Goal: Task Accomplishment & Management: Manage account settings

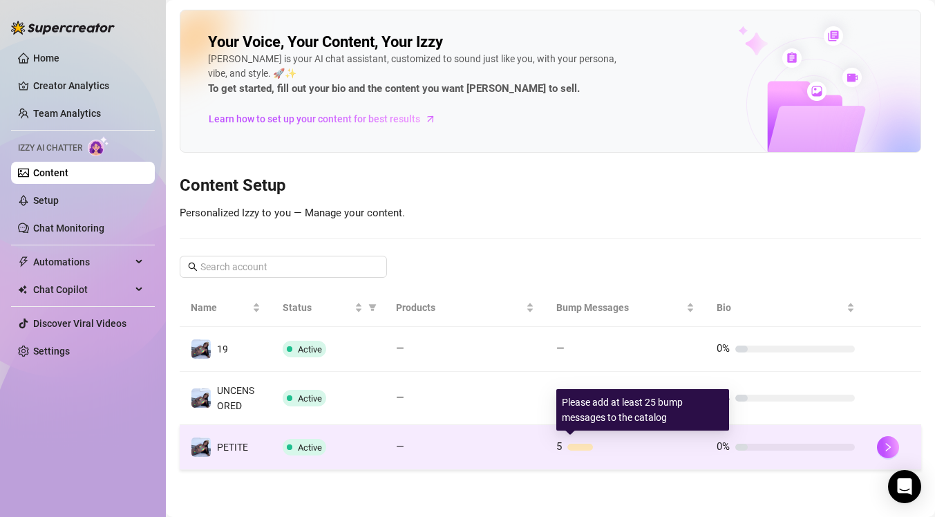
click at [564, 443] on div "5" at bounding box center [625, 447] width 138 height 17
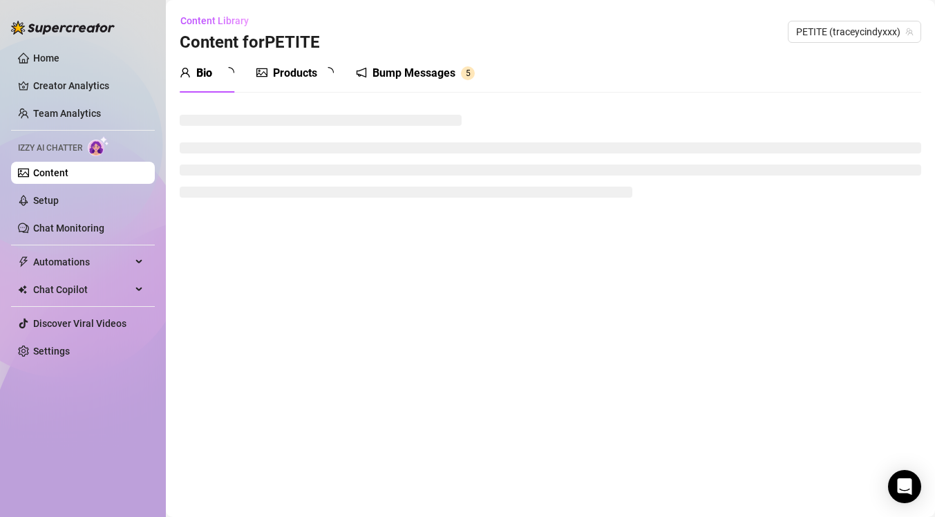
click at [398, 75] on div "Bump Messages" at bounding box center [413, 73] width 83 height 17
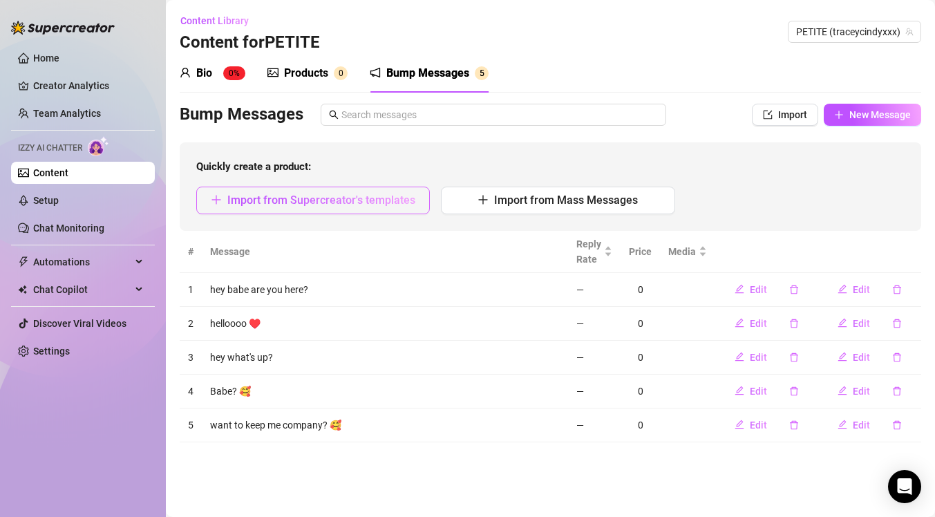
click at [309, 194] on span "Import from Supercreator's templates" at bounding box center [321, 199] width 188 height 13
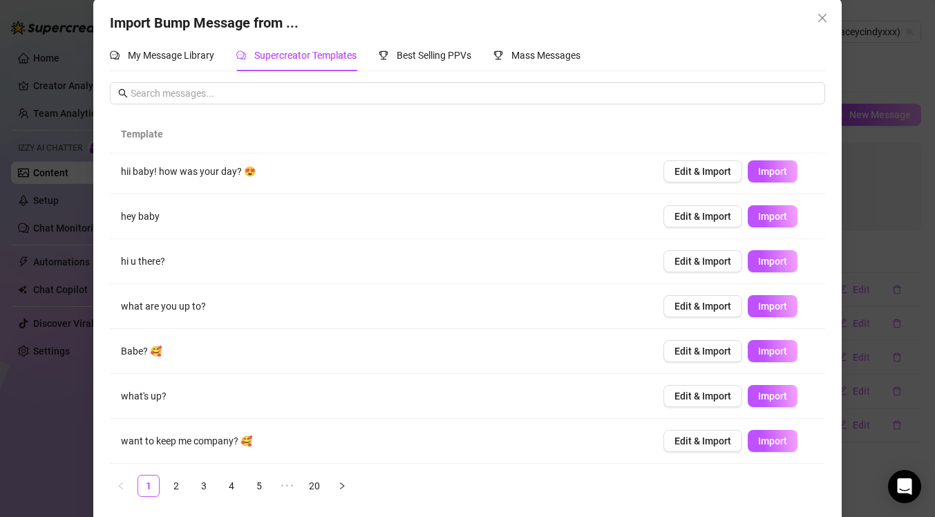
scroll to position [20, 0]
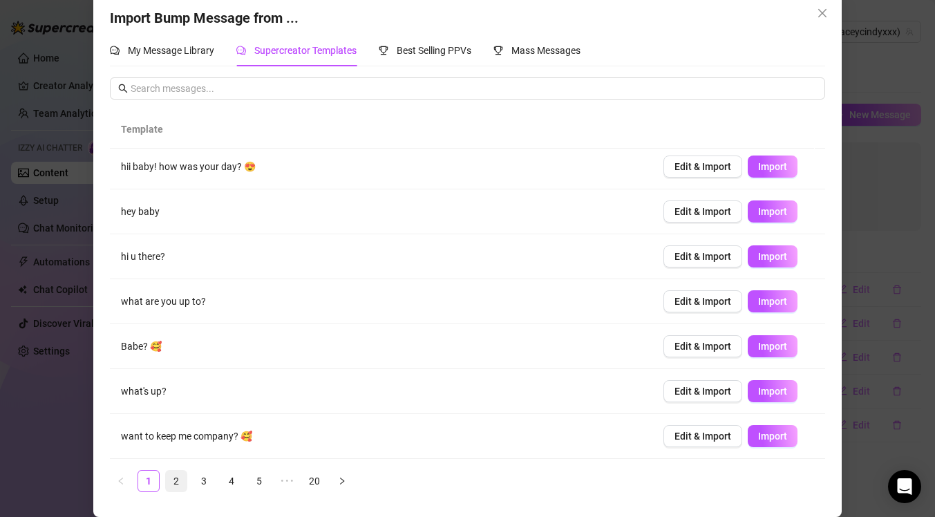
click at [175, 484] on link "2" at bounding box center [176, 480] width 21 height 21
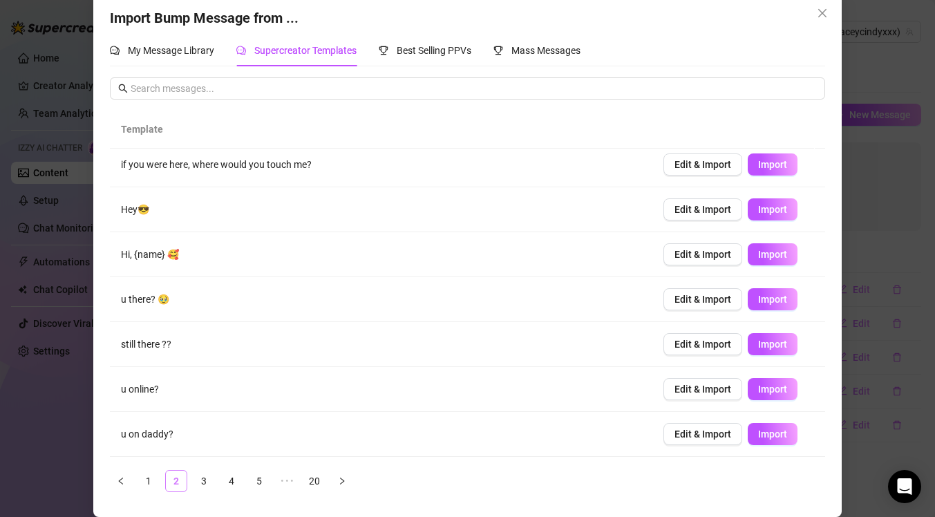
scroll to position [0, 0]
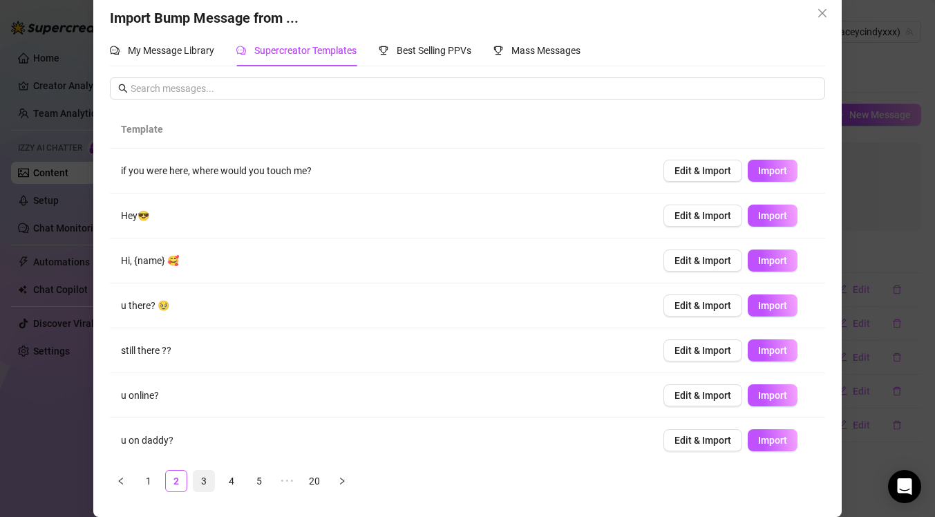
click at [205, 485] on link "3" at bounding box center [203, 480] width 21 height 21
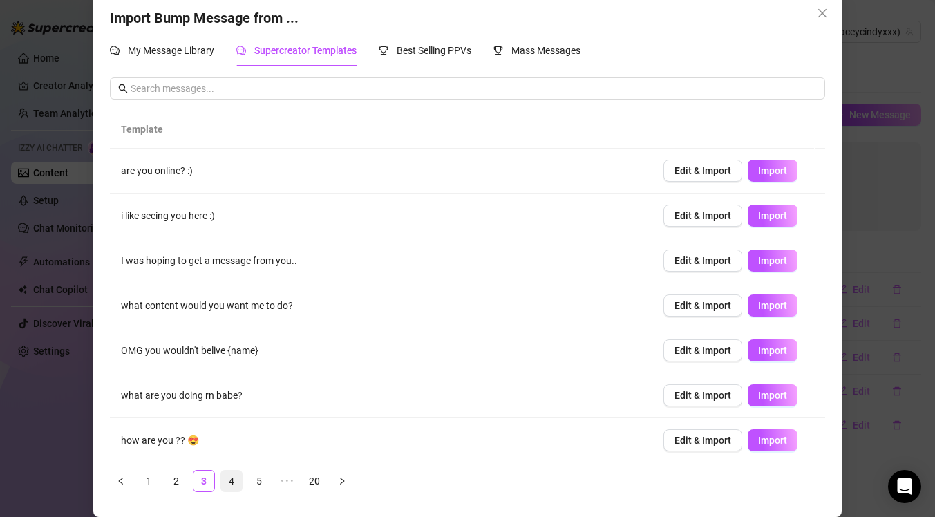
click at [229, 477] on link "4" at bounding box center [231, 480] width 21 height 21
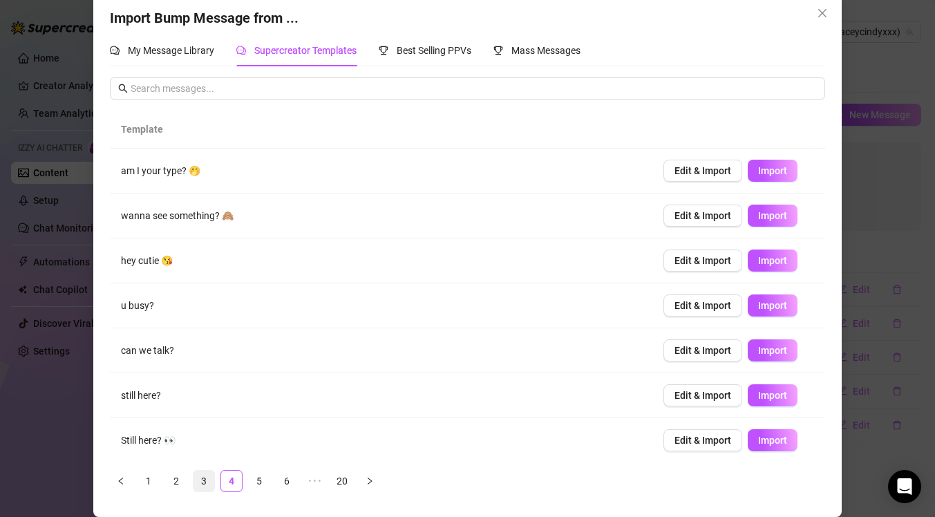
click at [206, 475] on link "3" at bounding box center [203, 480] width 21 height 21
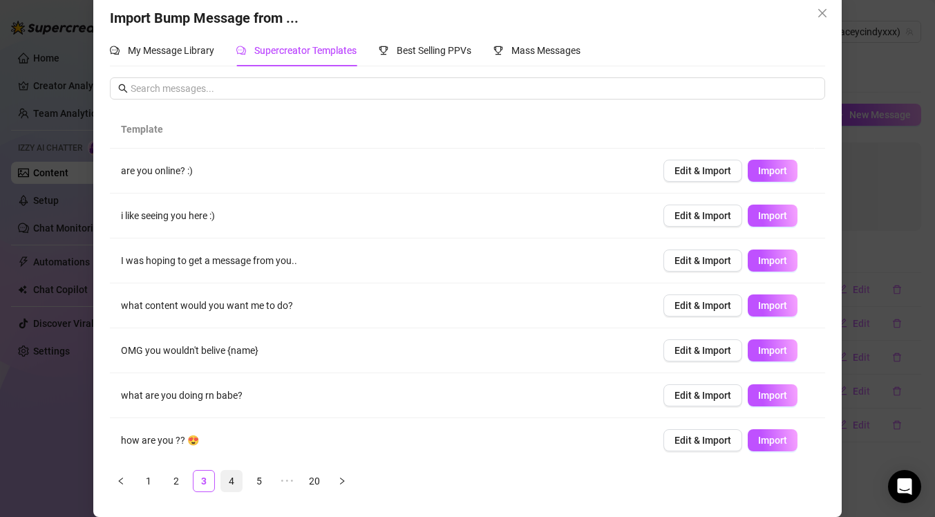
click at [229, 477] on link "4" at bounding box center [231, 480] width 21 height 21
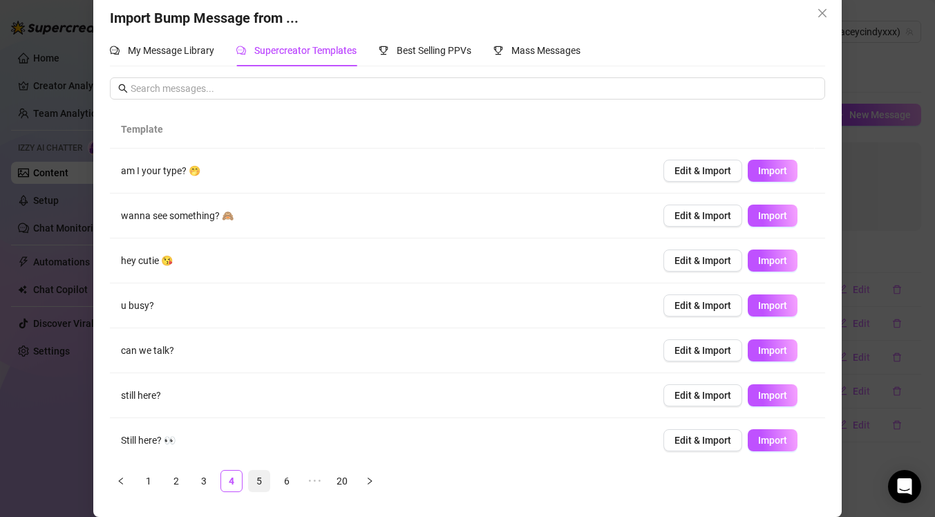
click at [249, 487] on link "5" at bounding box center [259, 480] width 21 height 21
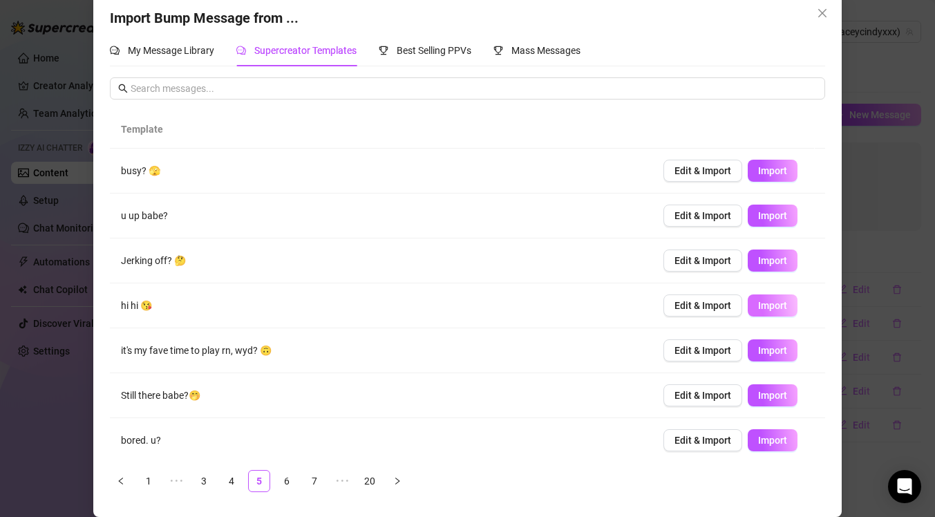
click at [758, 305] on span "Import" at bounding box center [772, 305] width 29 height 11
click at [390, 487] on button "button" at bounding box center [397, 481] width 22 height 22
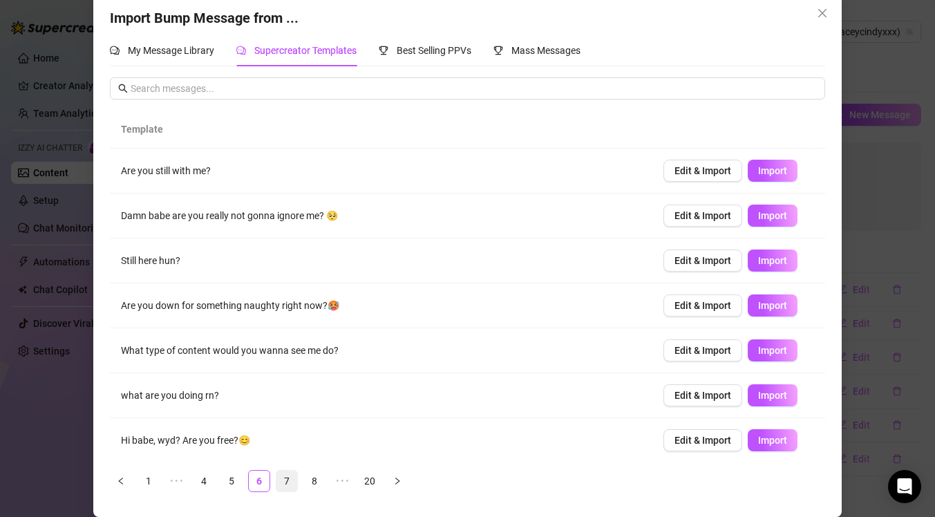
click at [276, 475] on link "7" at bounding box center [286, 480] width 21 height 21
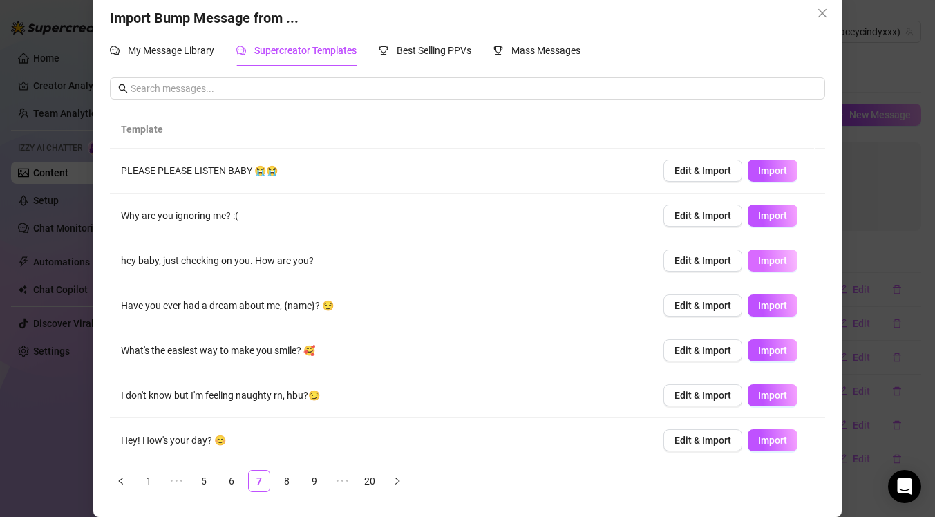
click at [764, 264] on span "Import" at bounding box center [772, 260] width 29 height 11
click at [758, 446] on span "Import" at bounding box center [772, 440] width 29 height 11
type textarea "Hey! How's your day? 😊"
click at [276, 478] on link "8" at bounding box center [286, 480] width 21 height 21
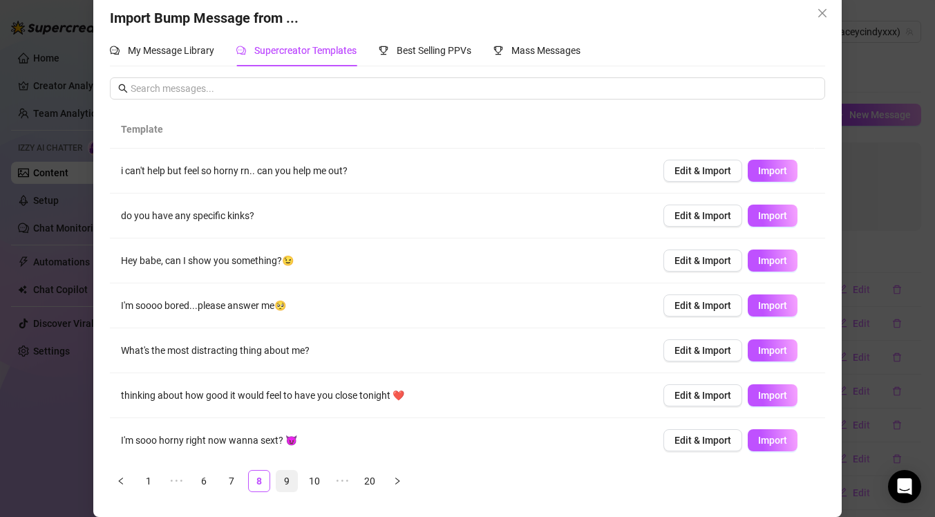
click at [276, 477] on link "9" at bounding box center [286, 480] width 21 height 21
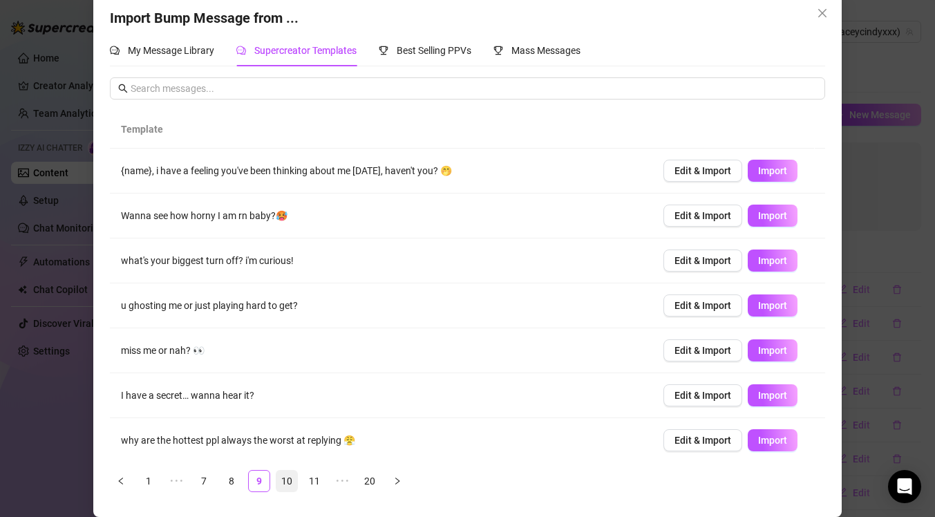
click at [290, 477] on link "10" at bounding box center [286, 480] width 21 height 21
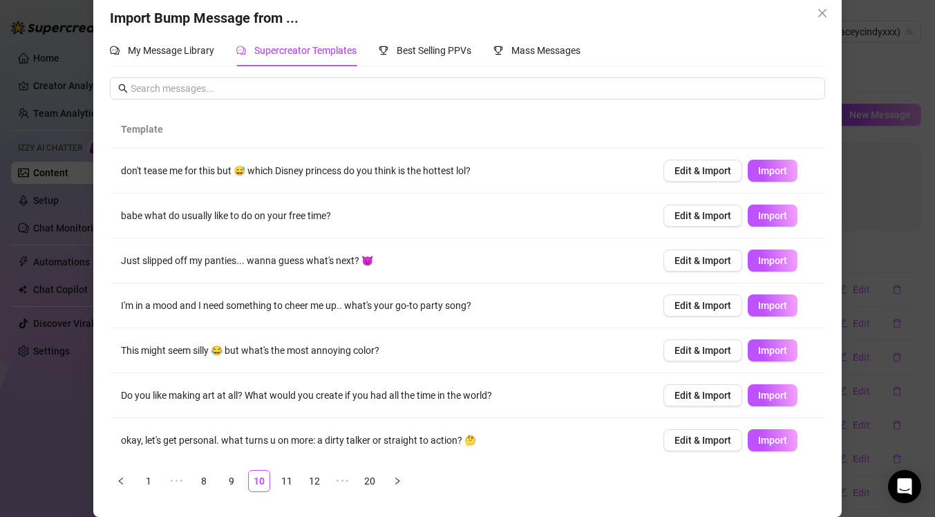
click at [902, 318] on div "Import Bump Message from ... My Message Library Supercreator Templates Best Sel…" at bounding box center [467, 258] width 935 height 517
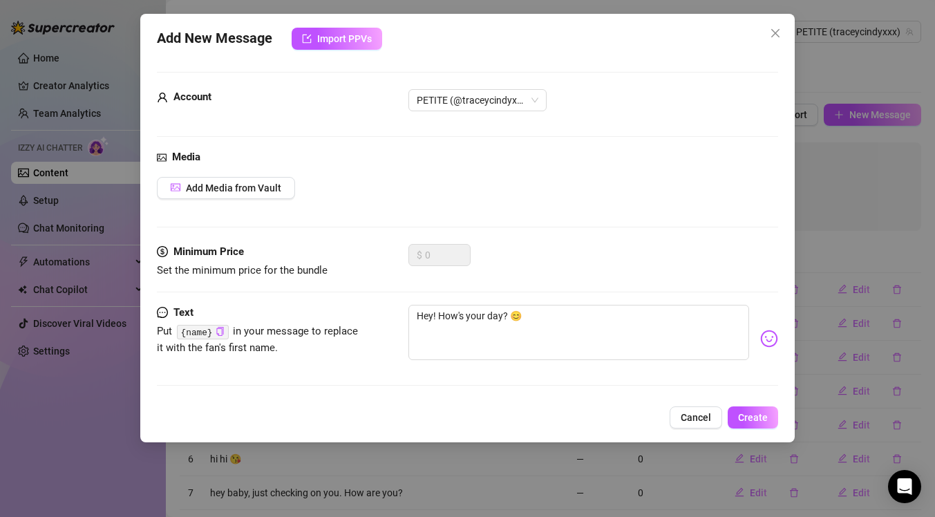
click at [900, 218] on div "Add New Message Import PPVs Account PETITE (@traceycindyxxx) Media Add Media fr…" at bounding box center [467, 258] width 935 height 517
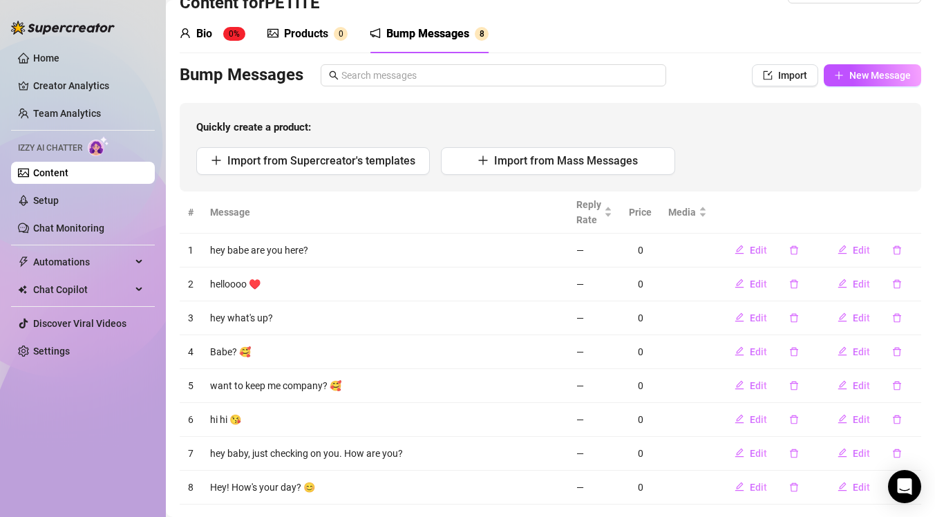
scroll to position [52, 0]
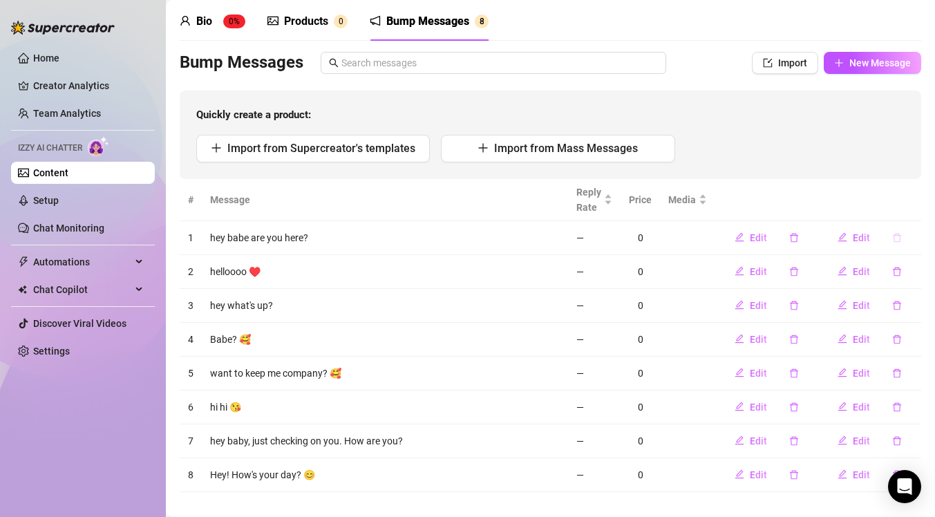
click at [893, 234] on icon "delete" at bounding box center [897, 237] width 8 height 9
click at [908, 211] on div "Delete this message? No Yes" at bounding box center [872, 191] width 122 height 54
click at [911, 202] on span "Yes" at bounding box center [911, 201] width 17 height 11
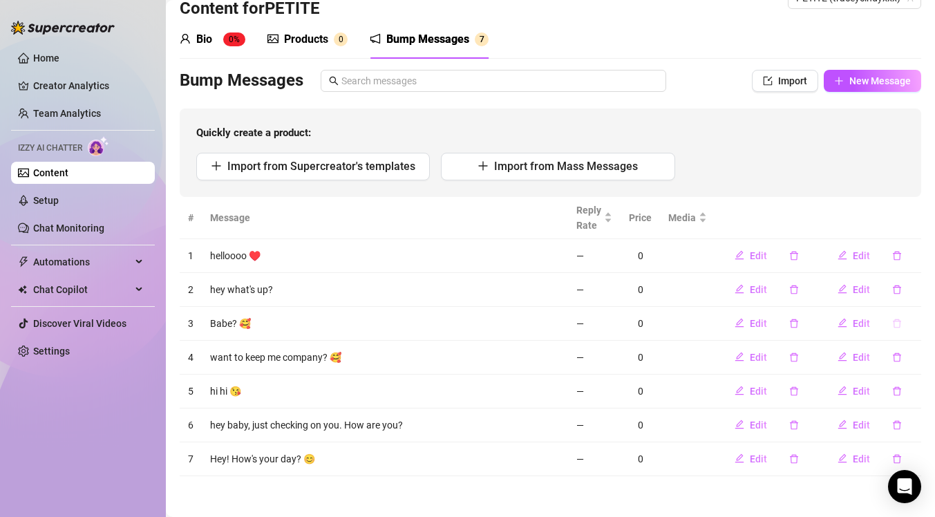
click at [893, 320] on icon "delete" at bounding box center [897, 322] width 8 height 9
click at [920, 289] on span "Yes" at bounding box center [911, 286] width 17 height 11
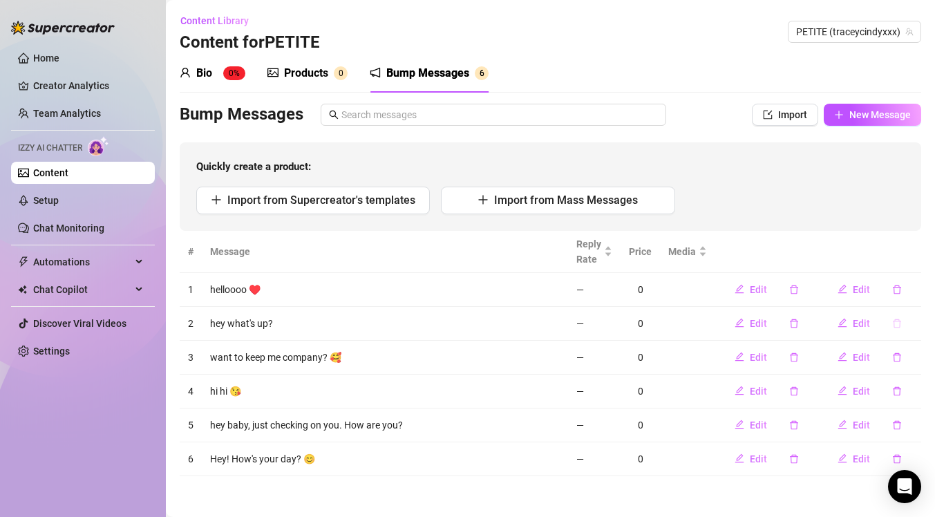
click at [893, 318] on icon "delete" at bounding box center [897, 322] width 8 height 9
click at [906, 291] on span "Yes" at bounding box center [911, 286] width 17 height 11
